Goal: Task Accomplishment & Management: Use online tool/utility

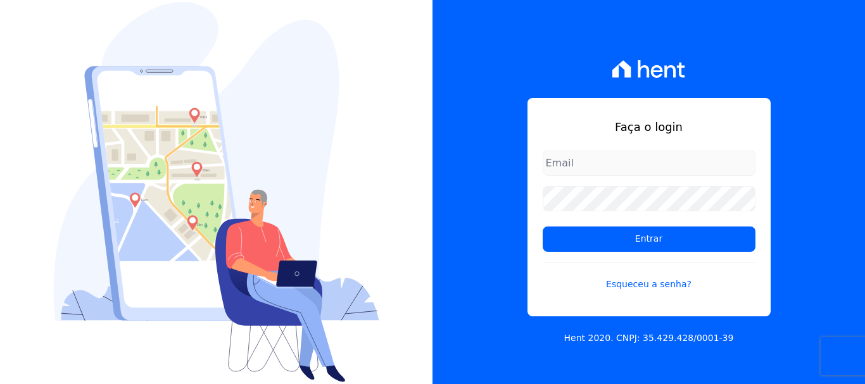
type input "documentos@fronteimoveis.com.br"
click at [583, 163] on input "documentos@fronteimoveis.com.br" at bounding box center [649, 163] width 213 height 25
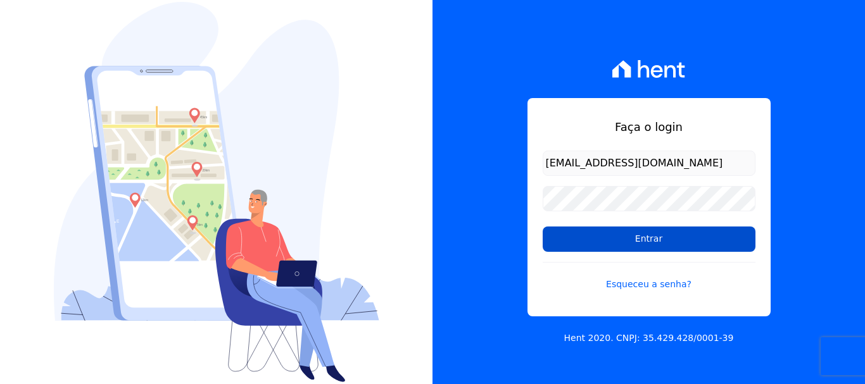
click at [658, 234] on input "Entrar" at bounding box center [649, 239] width 213 height 25
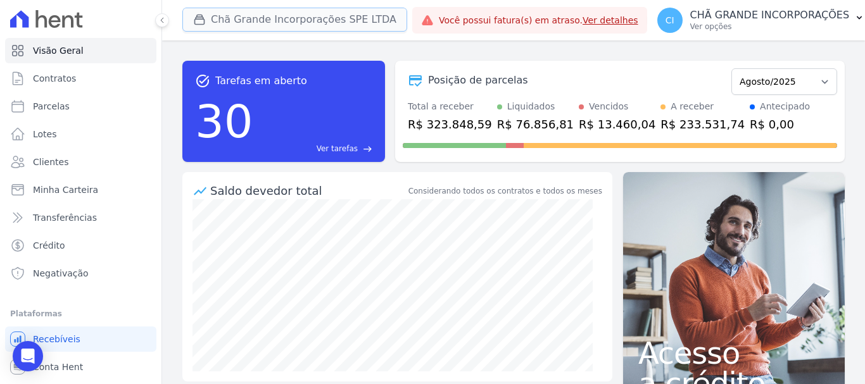
click at [265, 22] on button "Chã Grande Incorporações SPE LTDA" at bounding box center [294, 20] width 225 height 24
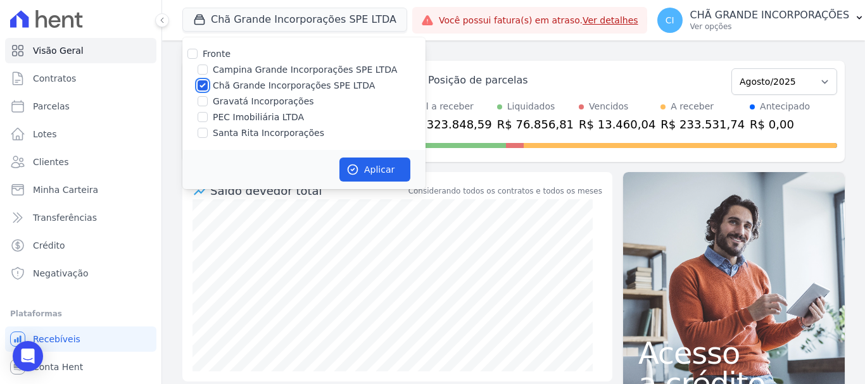
click at [201, 88] on input "Chã Grande Incorporações SPE LTDA" at bounding box center [203, 85] width 10 height 10
checkbox input "false"
click at [200, 70] on input "Campina Grande Incorporações SPE LTDA" at bounding box center [203, 70] width 10 height 10
checkbox input "true"
click at [375, 170] on button "Aplicar" at bounding box center [374, 170] width 71 height 24
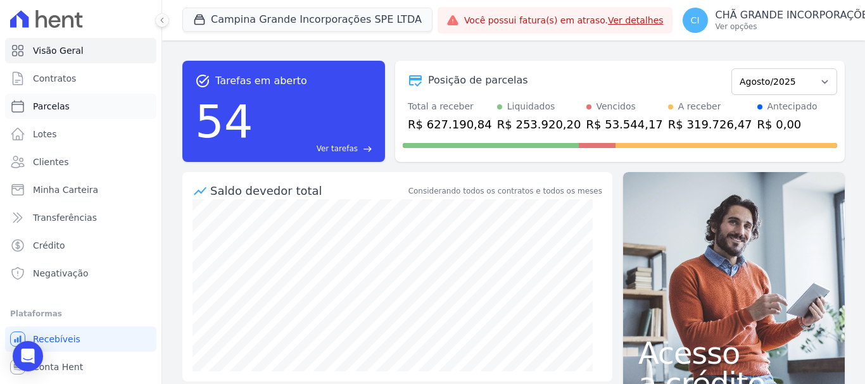
click at [58, 108] on span "Parcelas" at bounding box center [51, 106] width 37 height 13
select select
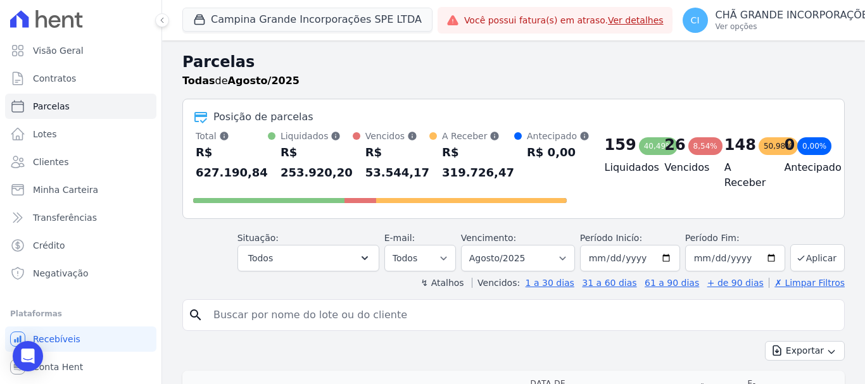
click at [229, 312] on input "search" at bounding box center [522, 315] width 633 height 25
type input "[PERSON_NAME]"
select select
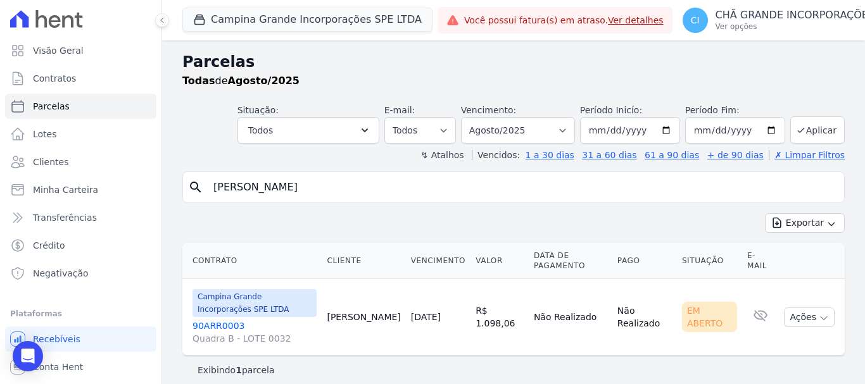
scroll to position [10, 0]
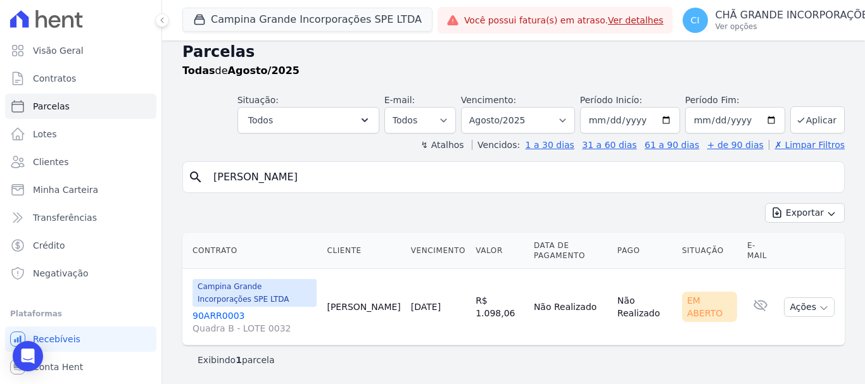
click at [217, 312] on link "90ARR0003 Quadra B - LOTE 0032" at bounding box center [254, 322] width 124 height 25
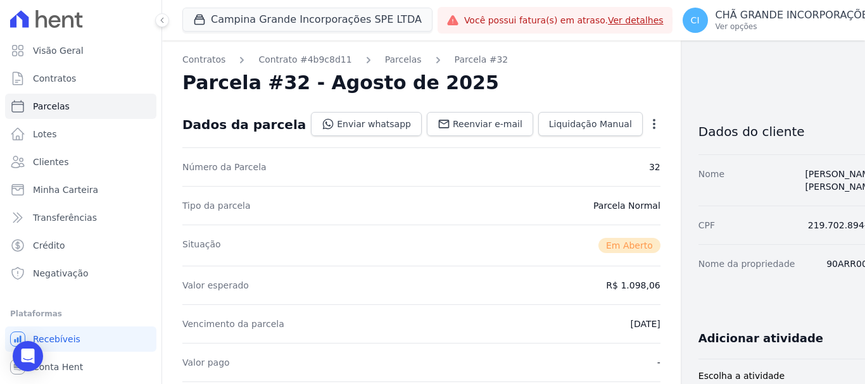
select select
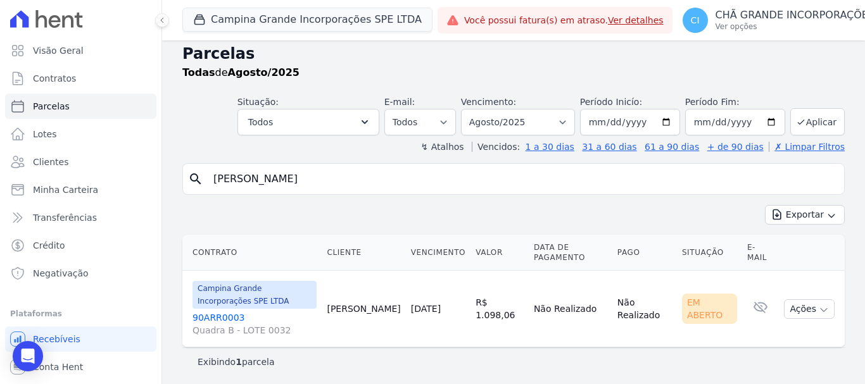
scroll to position [10, 0]
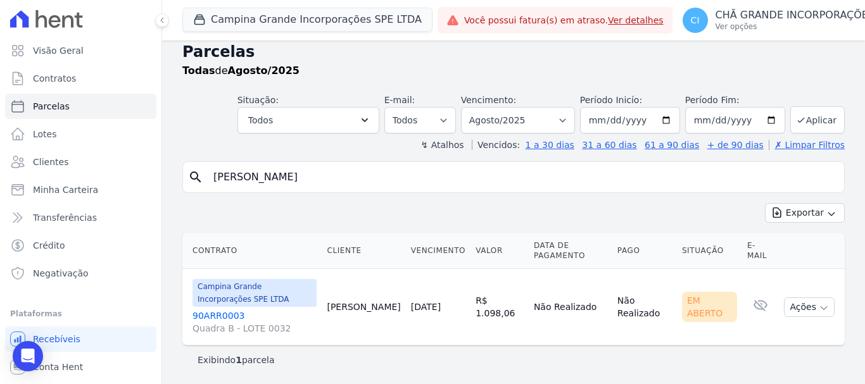
click at [205, 315] on link "90ARR0003 Quadra B - LOTE 0032" at bounding box center [254, 322] width 124 height 25
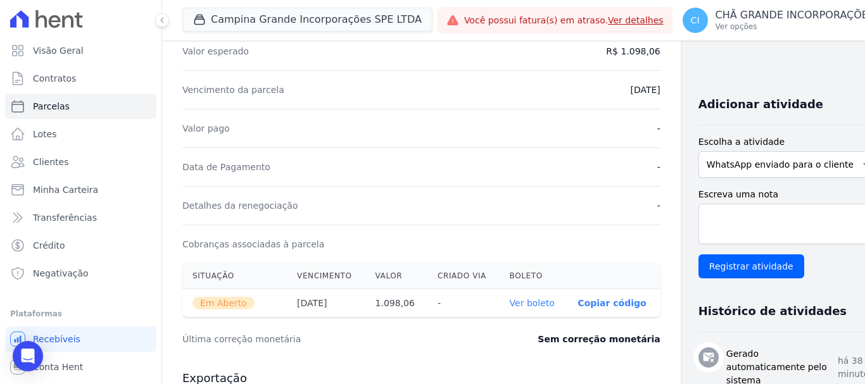
scroll to position [317, 0]
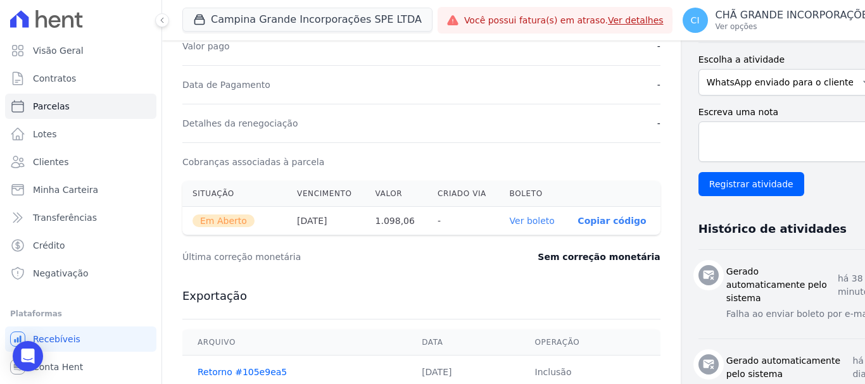
click at [510, 222] on link "Ver boleto" at bounding box center [532, 221] width 45 height 10
click at [55, 161] on span "Clientes" at bounding box center [50, 162] width 35 height 13
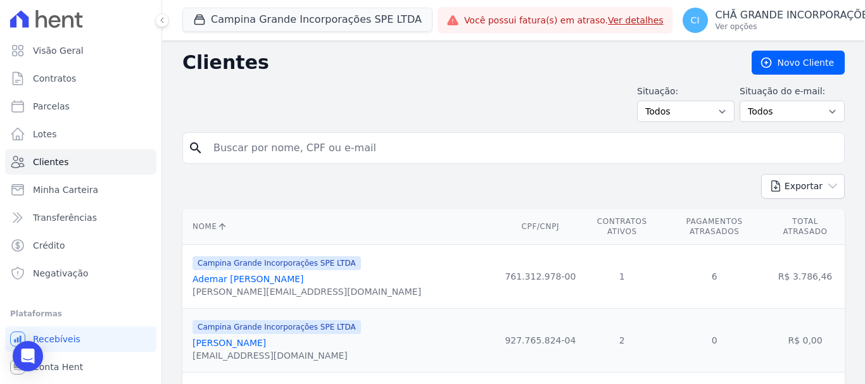
click at [226, 151] on input "search" at bounding box center [522, 148] width 633 height 25
type input "[PERSON_NAME]"
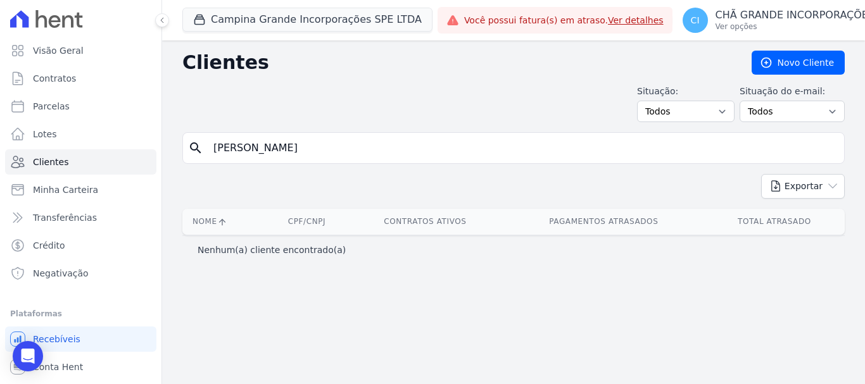
click at [295, 149] on input "[PERSON_NAME]" at bounding box center [522, 148] width 633 height 25
type input "[PERSON_NAME]"
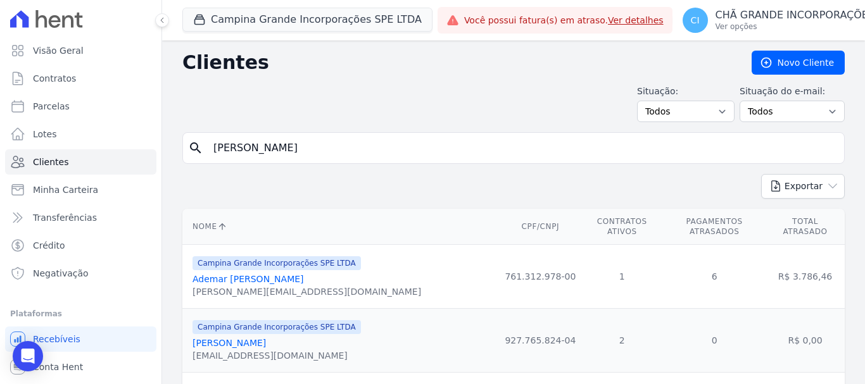
click at [296, 154] on input "[PERSON_NAME]" at bounding box center [522, 148] width 633 height 25
type input "[PERSON_NAME]"
